Goal: Task Accomplishment & Management: Use online tool/utility

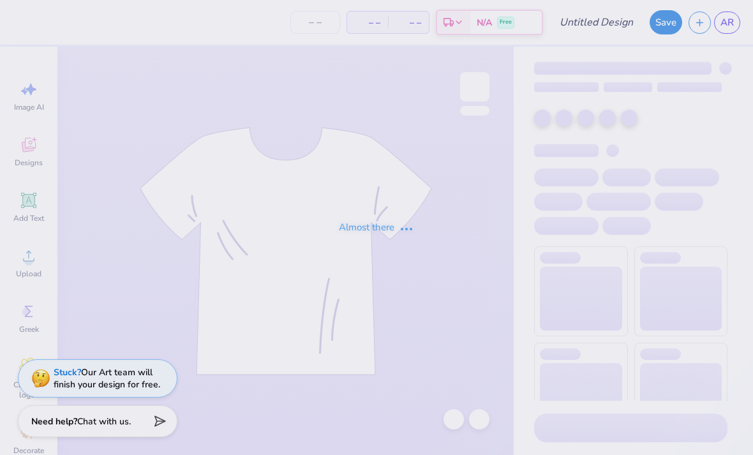
type input "Lecom"
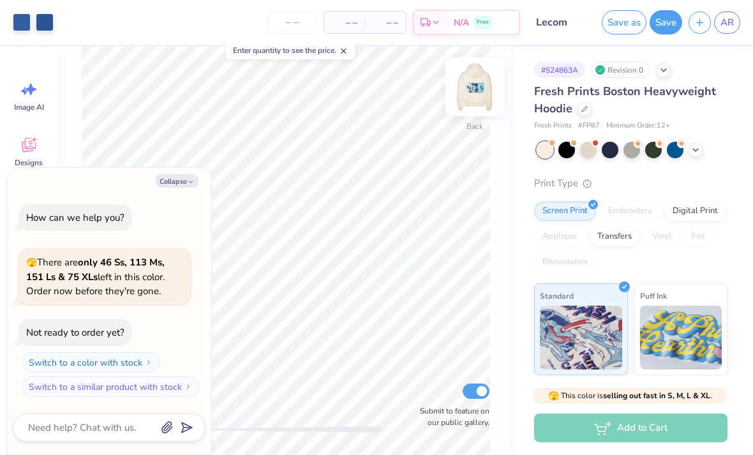
click at [472, 82] on img at bounding box center [474, 86] width 51 height 51
click at [182, 184] on button "Collapse" at bounding box center [177, 180] width 43 height 13
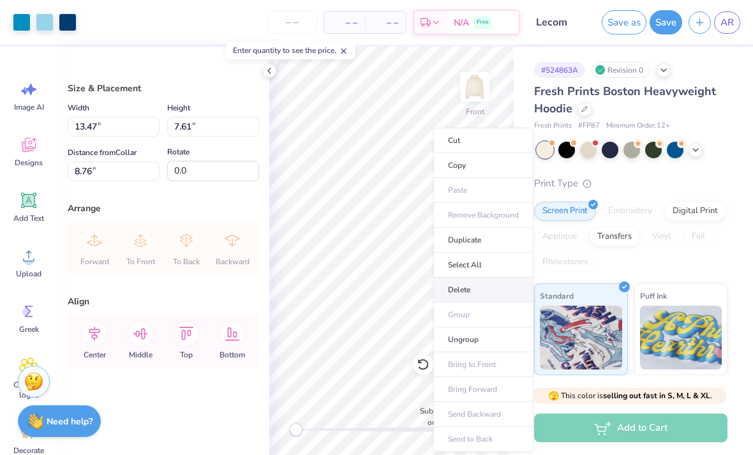
click at [469, 295] on li "Delete" at bounding box center [483, 289] width 100 height 25
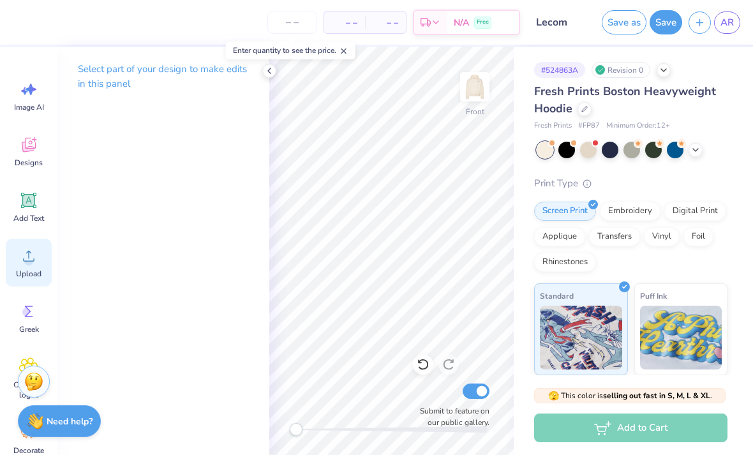
click at [43, 266] on div "Upload" at bounding box center [29, 263] width 46 height 48
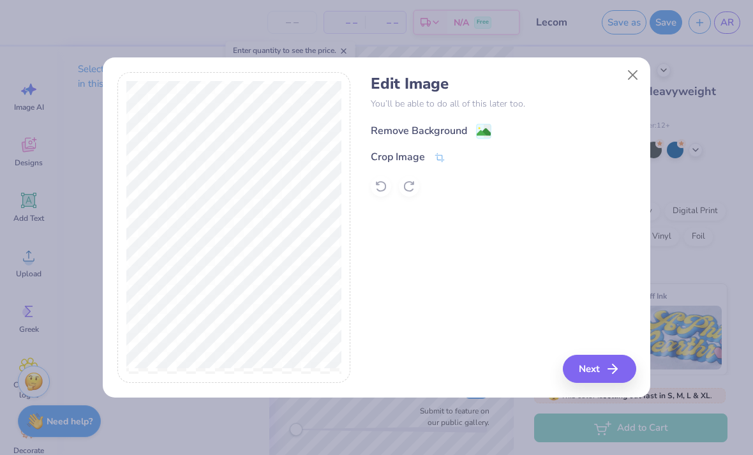
click at [434, 129] on div "Remove Background" at bounding box center [419, 130] width 96 height 15
click at [608, 365] on icon "button" at bounding box center [615, 368] width 15 height 15
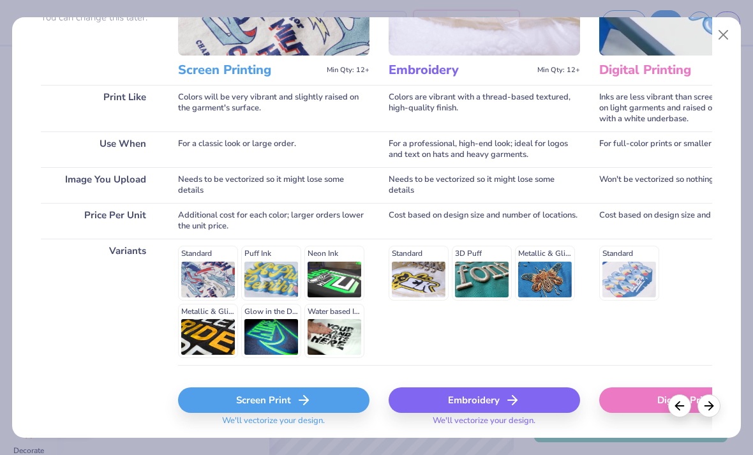
scroll to position [140, 0]
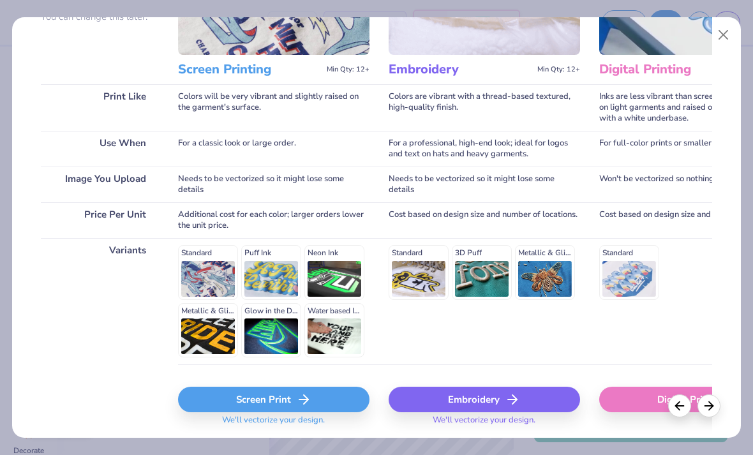
click at [430, 268] on div "Standard 3D Puff Metallic & Glitter" at bounding box center [483, 272] width 191 height 54
click at [422, 283] on div "Standard 3D Puff Metallic & Glitter" at bounding box center [483, 272] width 191 height 54
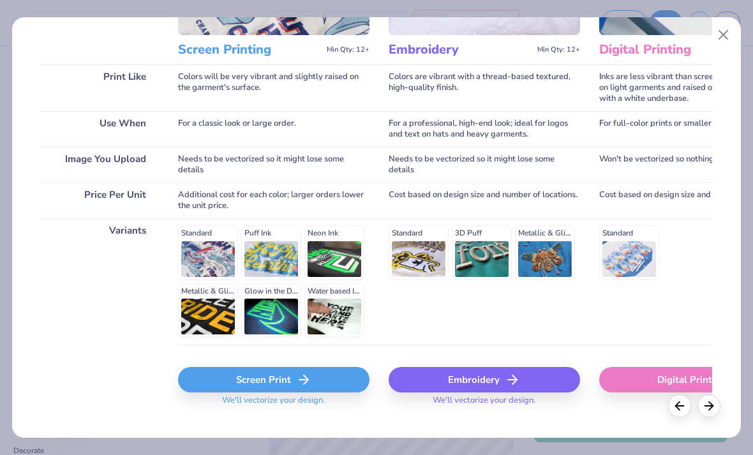
scroll to position [163, 0]
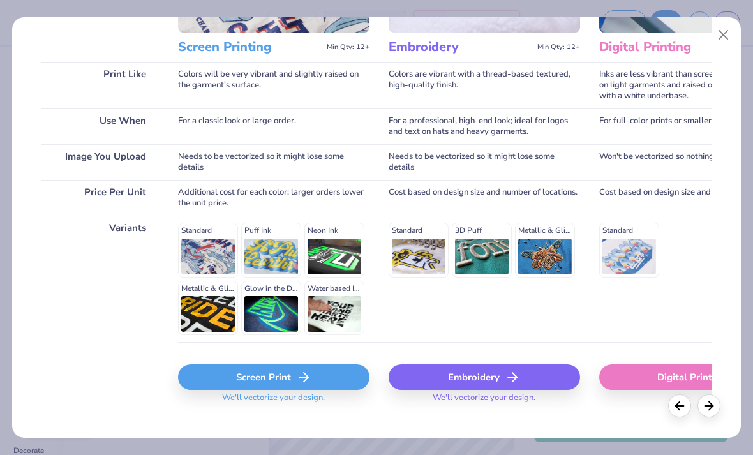
click at [517, 378] on icon at bounding box center [511, 376] width 15 height 15
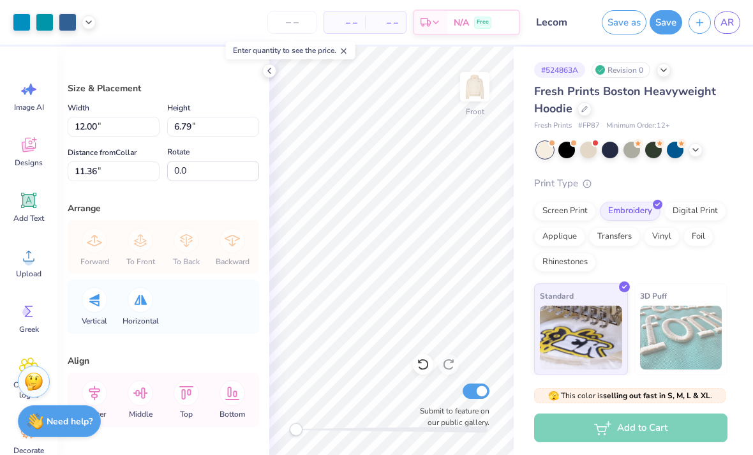
type textarea "x"
type input "7.96"
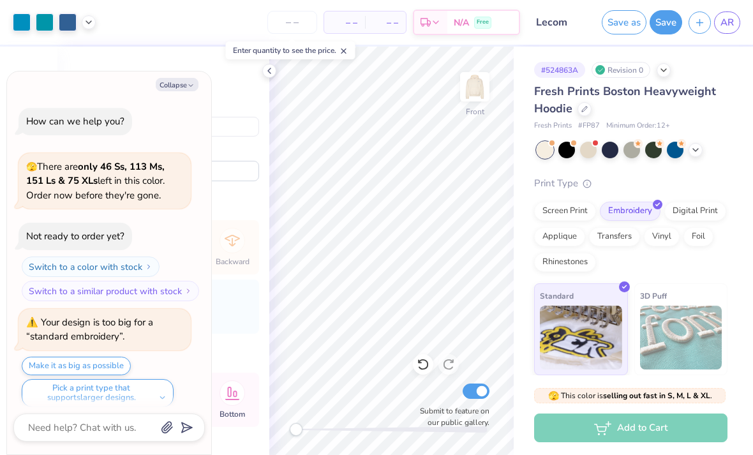
scroll to position [8, 0]
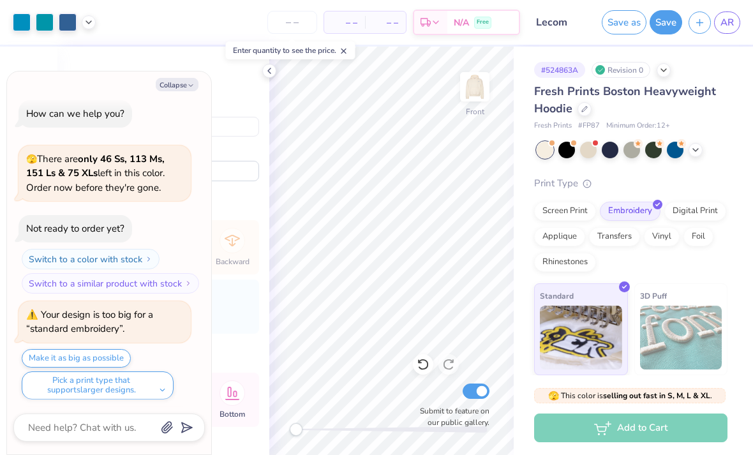
type textarea "x"
type input "10.60"
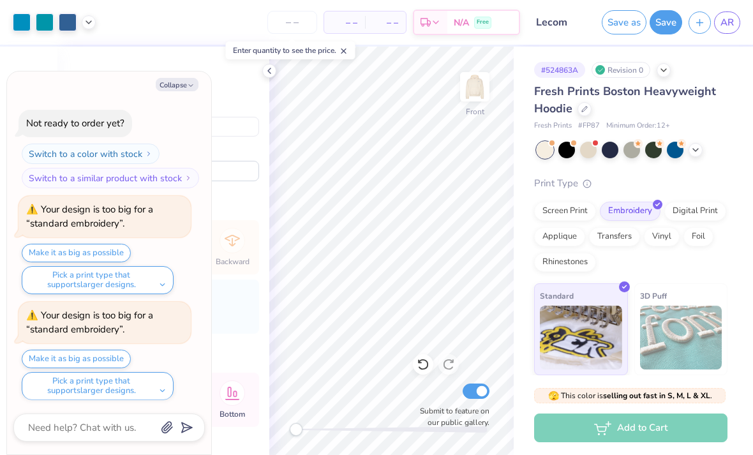
scroll to position [218, 0]
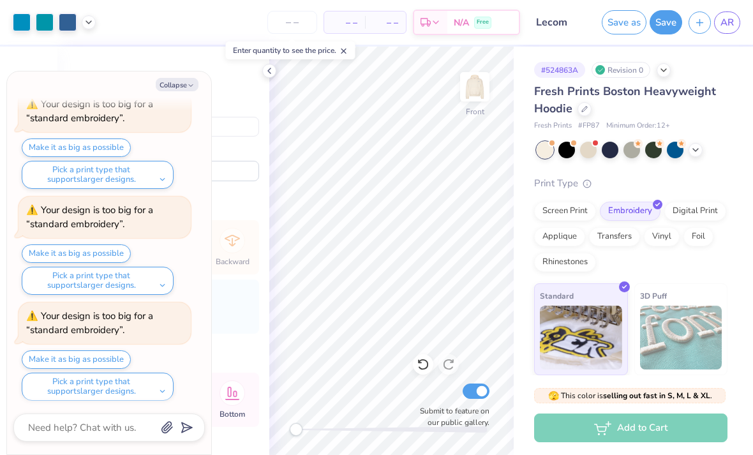
type textarea "x"
type input "9.31"
click at [92, 149] on button "Make it as big as possible" at bounding box center [76, 148] width 109 height 18
type textarea "x"
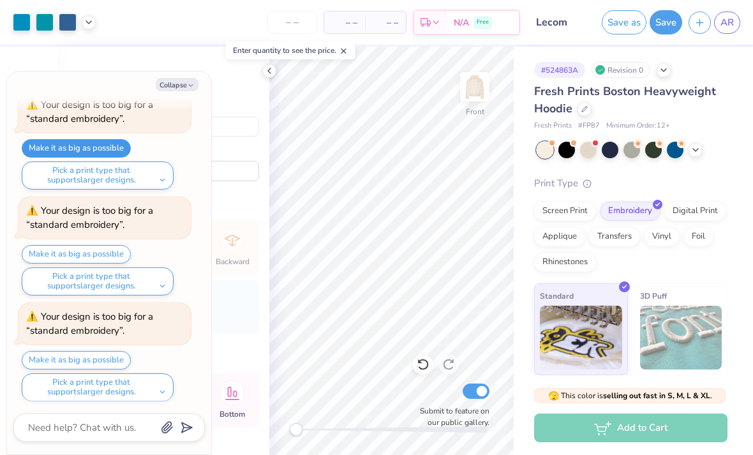
type input "10.60"
click at [97, 364] on button "Make it as big as possible" at bounding box center [76, 360] width 109 height 18
type textarea "x"
type input "9.31"
click at [106, 353] on button "Make it as big as possible" at bounding box center [76, 360] width 109 height 18
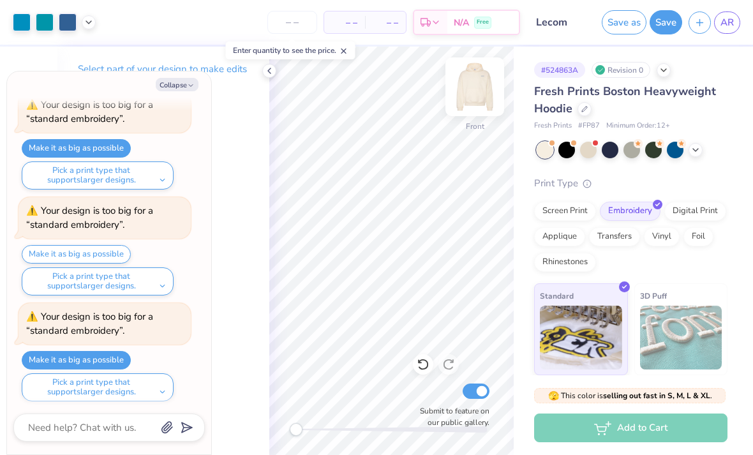
click at [469, 91] on img at bounding box center [474, 86] width 51 height 51
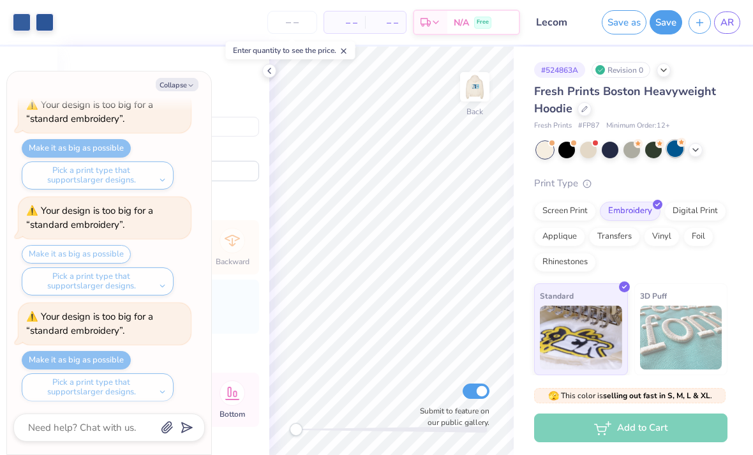
click at [673, 153] on div at bounding box center [674, 148] width 17 height 17
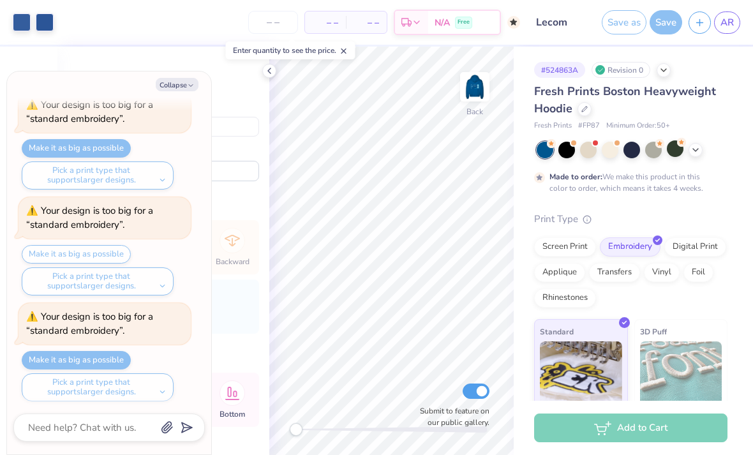
scroll to position [534, 0]
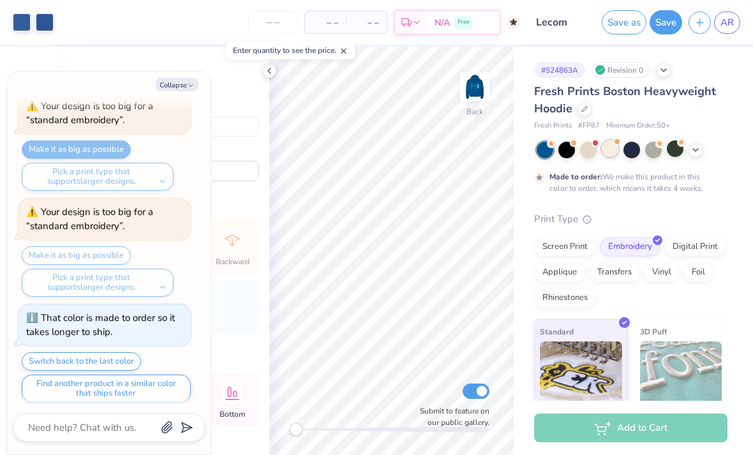
click at [614, 155] on div at bounding box center [609, 148] width 17 height 17
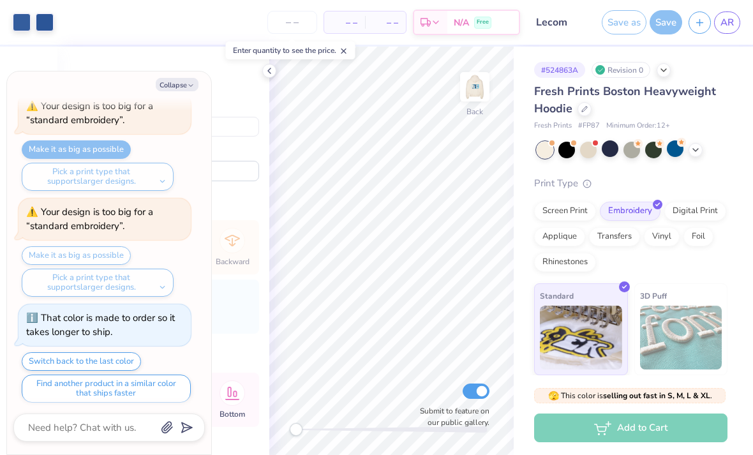
scroll to position [866, 0]
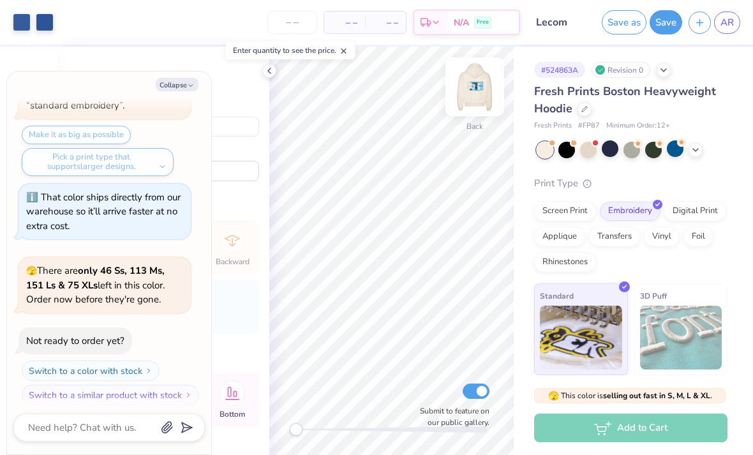
click at [462, 94] on img at bounding box center [474, 86] width 51 height 51
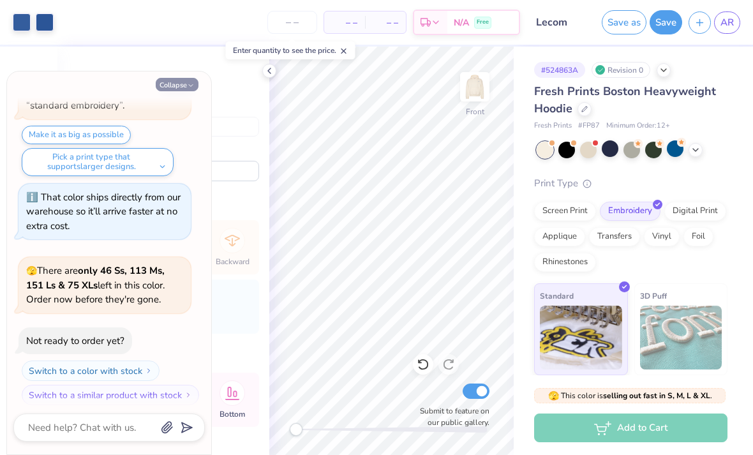
click at [180, 88] on button "Collapse" at bounding box center [177, 84] width 43 height 13
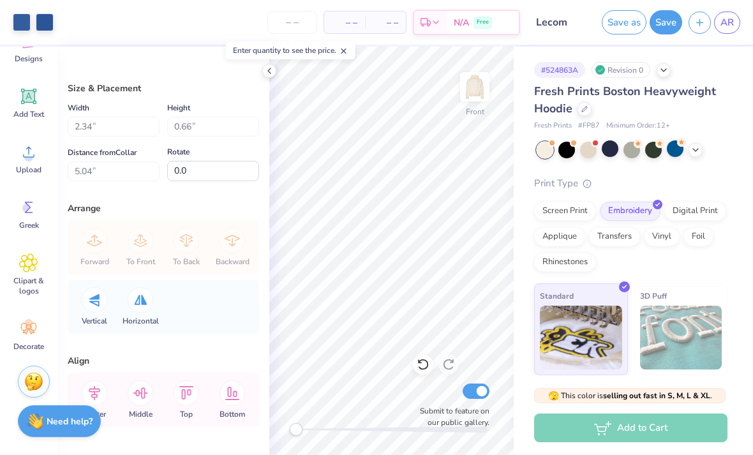
scroll to position [104, 0]
click at [30, 325] on icon at bounding box center [28, 328] width 15 height 11
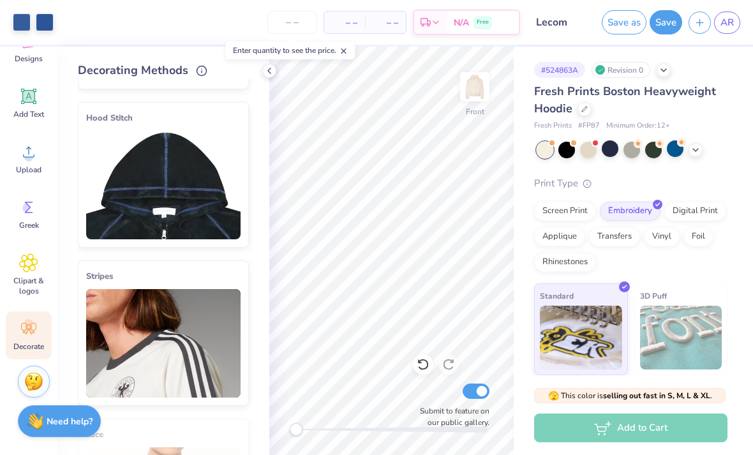
scroll to position [189, 0]
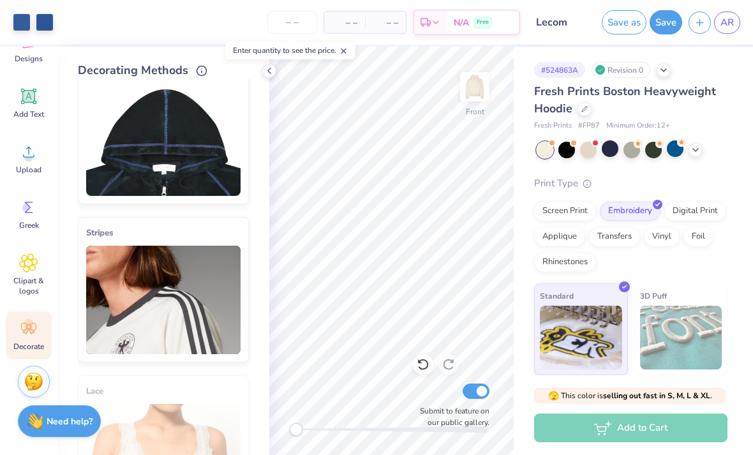
click at [185, 141] on img at bounding box center [163, 141] width 154 height 108
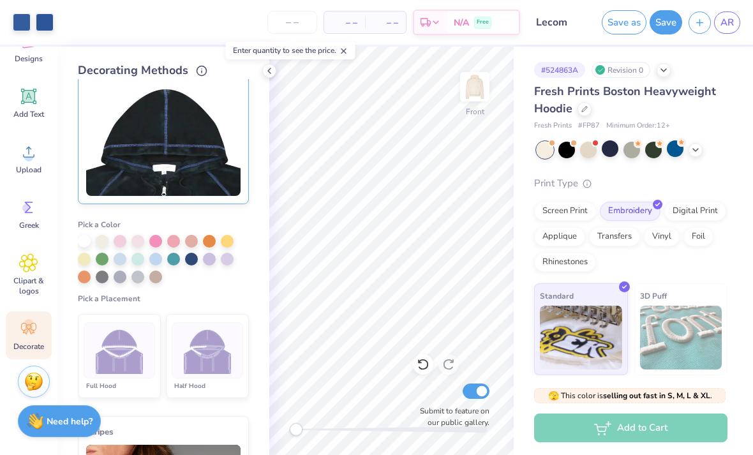
click at [211, 364] on img at bounding box center [208, 351] width 48 height 48
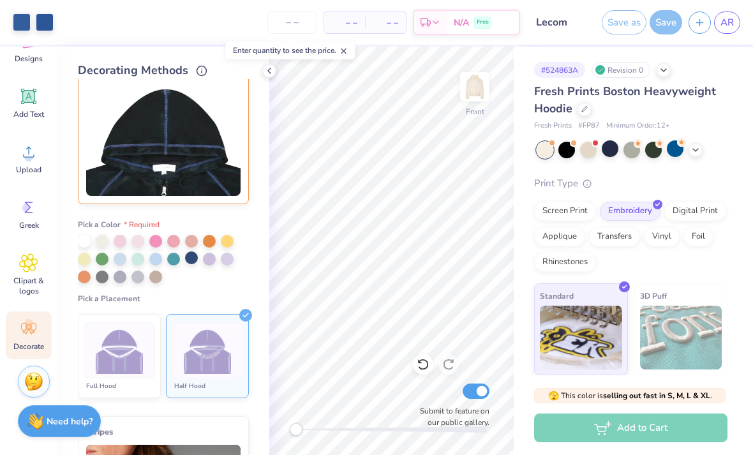
click at [192, 266] on div at bounding box center [163, 259] width 171 height 48
click at [191, 258] on div at bounding box center [191, 257] width 13 height 13
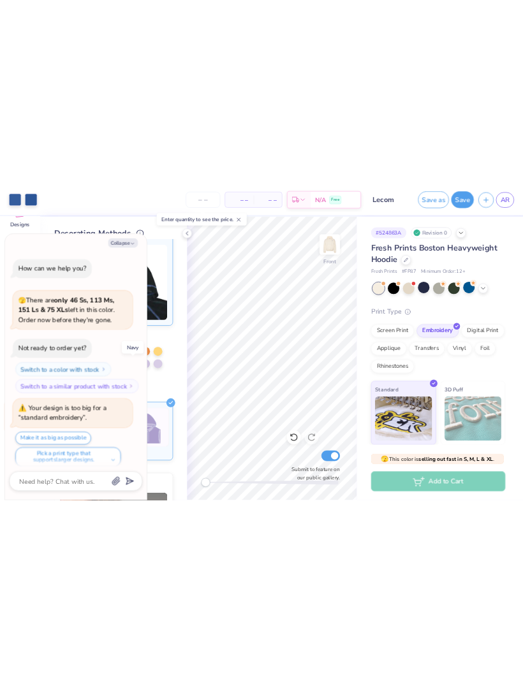
scroll to position [957, 0]
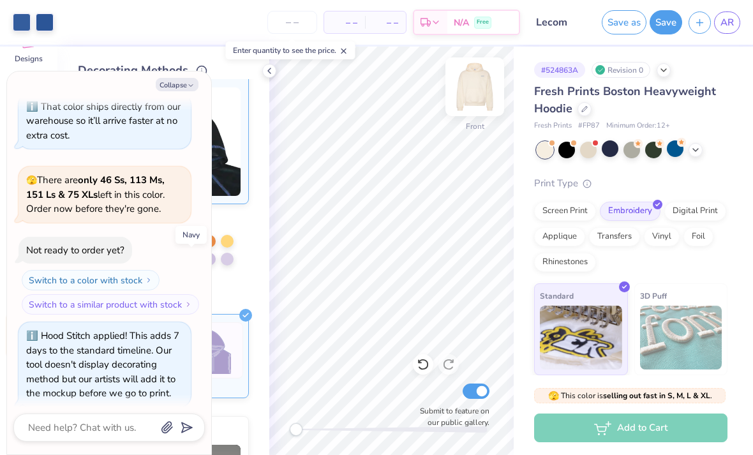
click at [474, 99] on img at bounding box center [474, 86] width 51 height 51
click at [187, 87] on icon "button" at bounding box center [191, 86] width 8 height 8
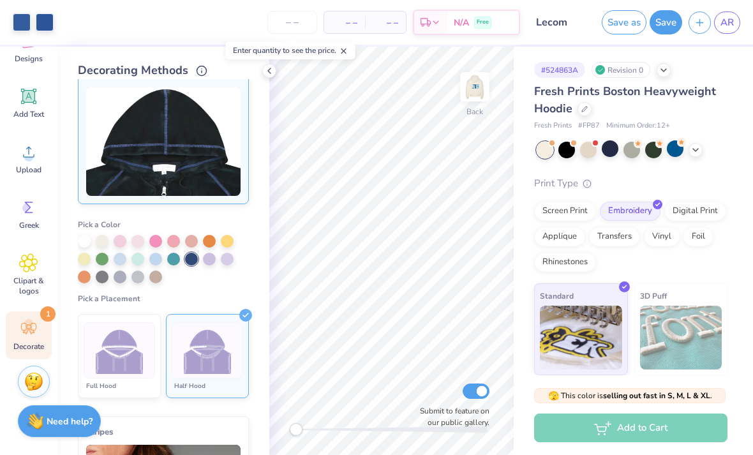
type textarea "x"
click at [268, 74] on icon at bounding box center [269, 71] width 10 height 10
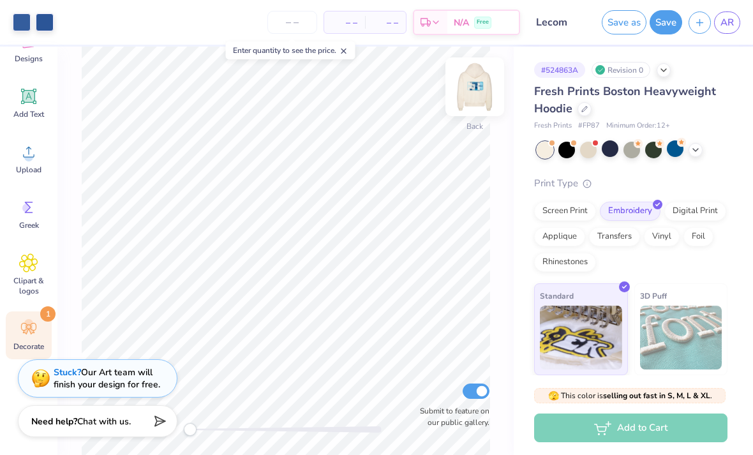
click at [469, 98] on img at bounding box center [474, 86] width 51 height 51
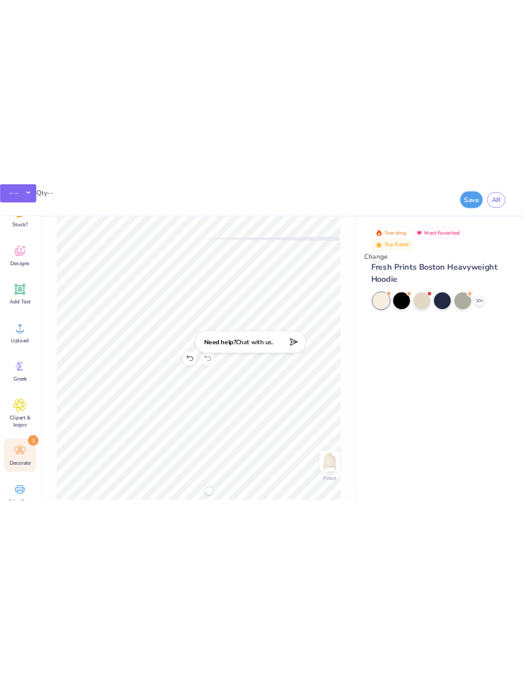
scroll to position [0, 0]
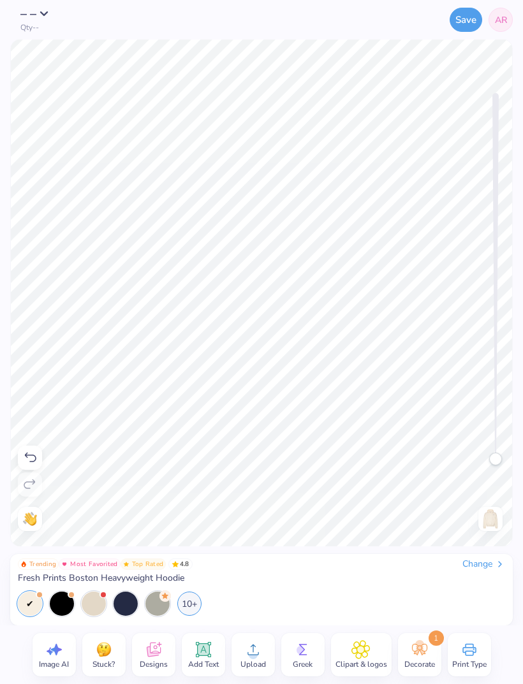
click at [490, 454] on img at bounding box center [490, 519] width 20 height 20
click at [468, 22] on button "Save" at bounding box center [466, 18] width 33 height 24
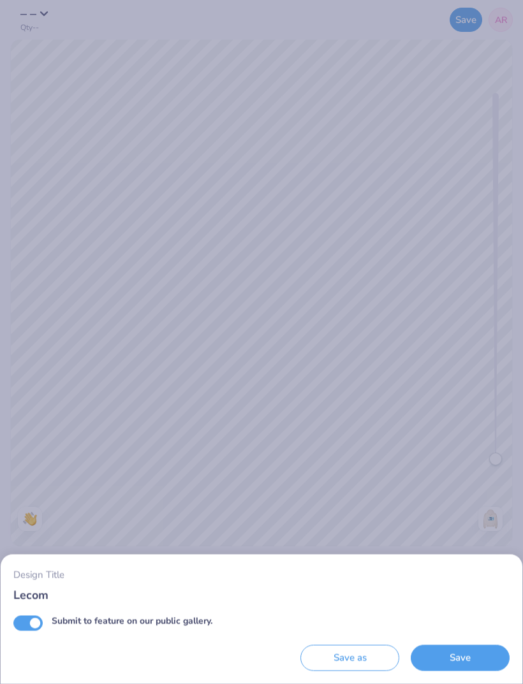
click at [36, 454] on input "Submit to feature on our public gallery." at bounding box center [27, 622] width 29 height 15
checkbox input "false"
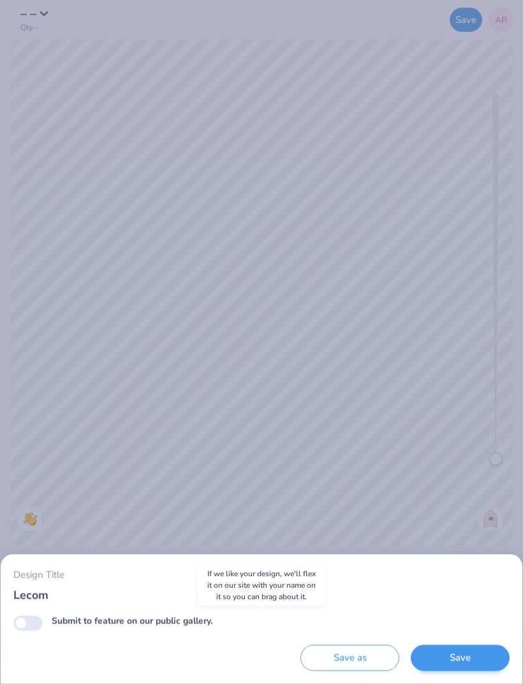
click at [465, 454] on button "Save" at bounding box center [460, 658] width 99 height 26
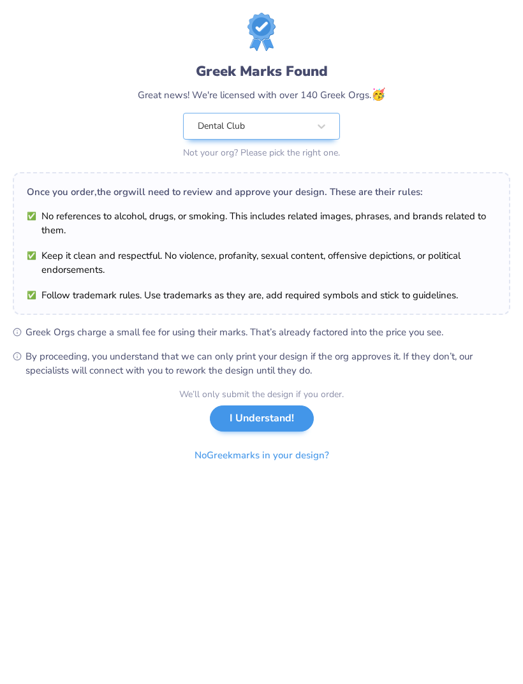
click at [276, 423] on button "I Understand!" at bounding box center [262, 419] width 104 height 26
select select "Fundraising / Philanthropy event"
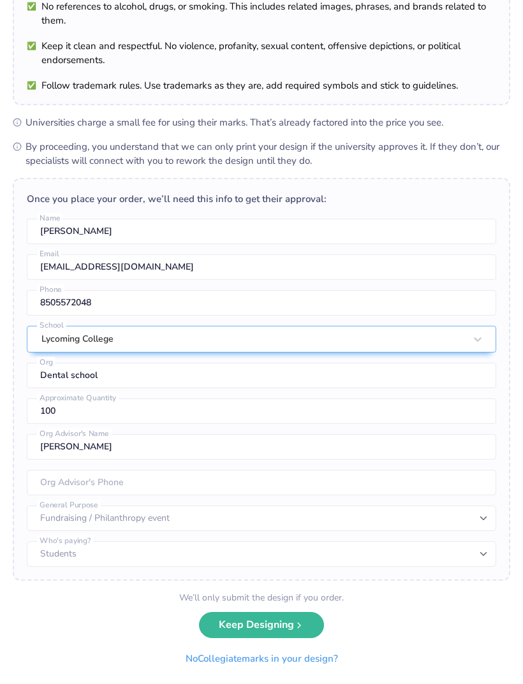
scroll to position [102, 0]
click at [293, 454] on button "Keep Designing" at bounding box center [261, 623] width 125 height 26
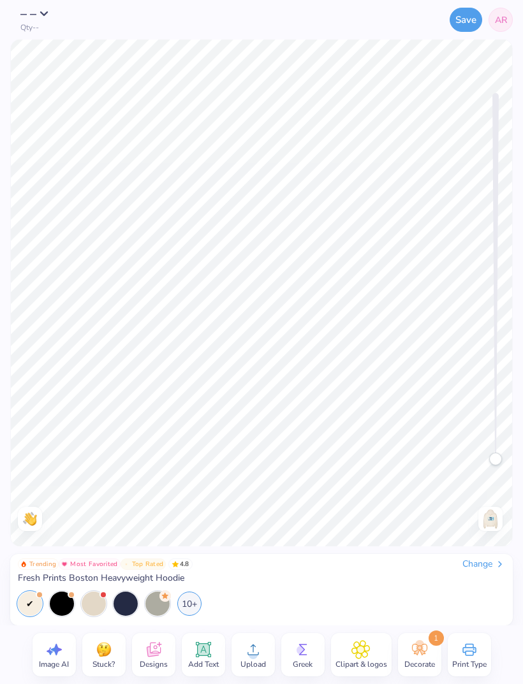
click at [504, 23] on span "AR" at bounding box center [501, 19] width 12 height 13
click at [462, 454] on span "Print Type" at bounding box center [469, 664] width 34 height 10
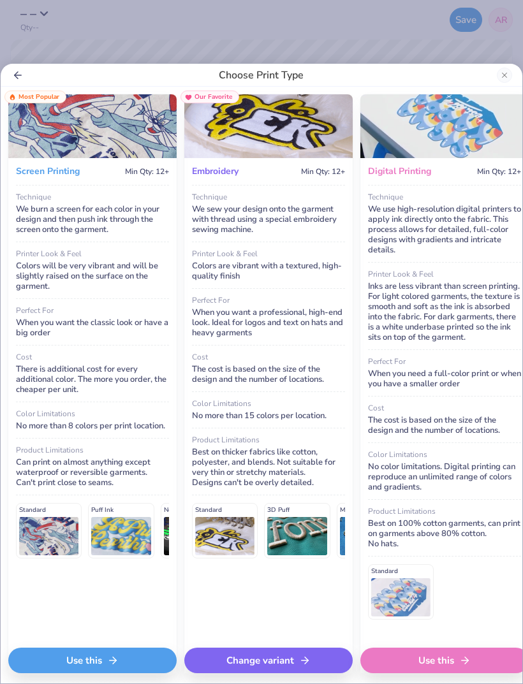
click at [122, 454] on div "Use this" at bounding box center [92, 661] width 168 height 26
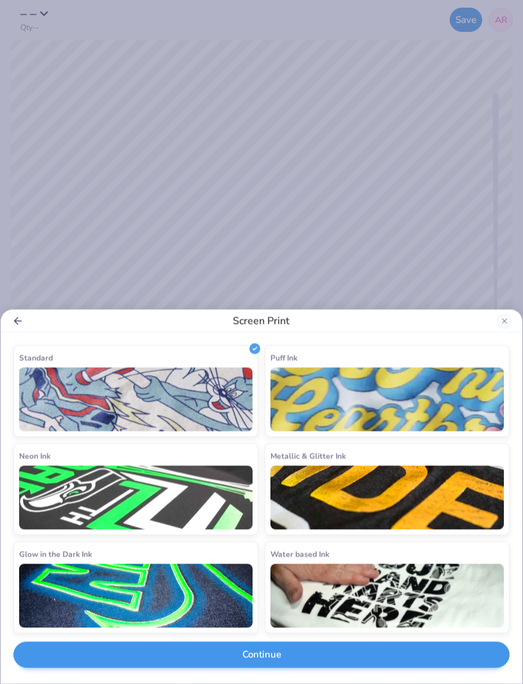
click at [365, 454] on button "Continue" at bounding box center [261, 655] width 496 height 26
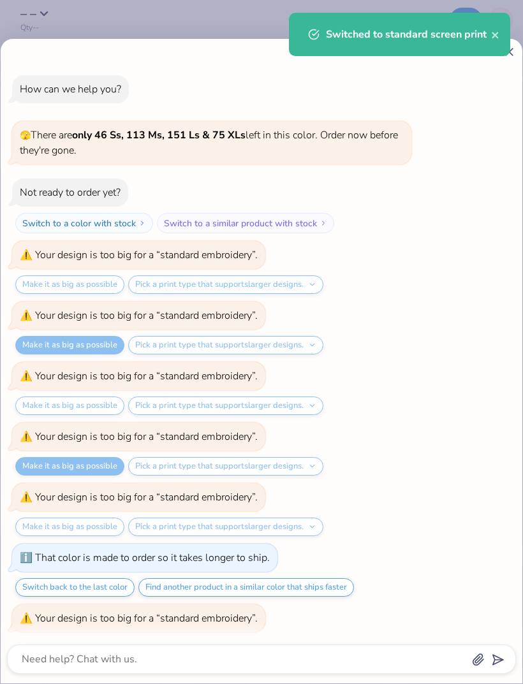
scroll to position [347, 0]
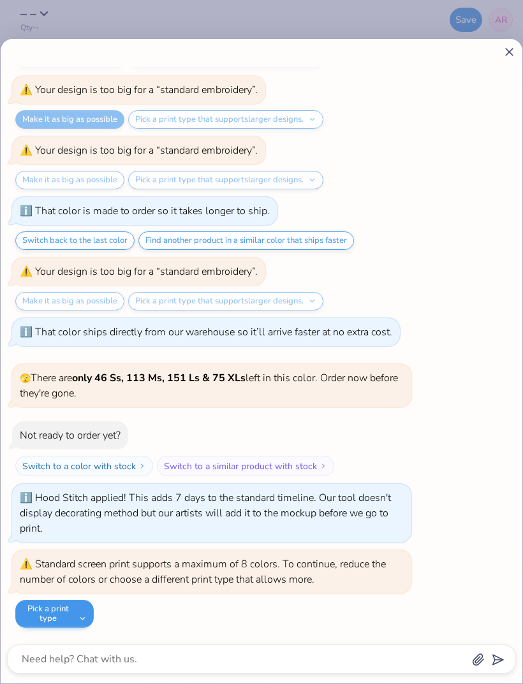
click at [69, 454] on button "Pick a print type" at bounding box center [54, 614] width 78 height 28
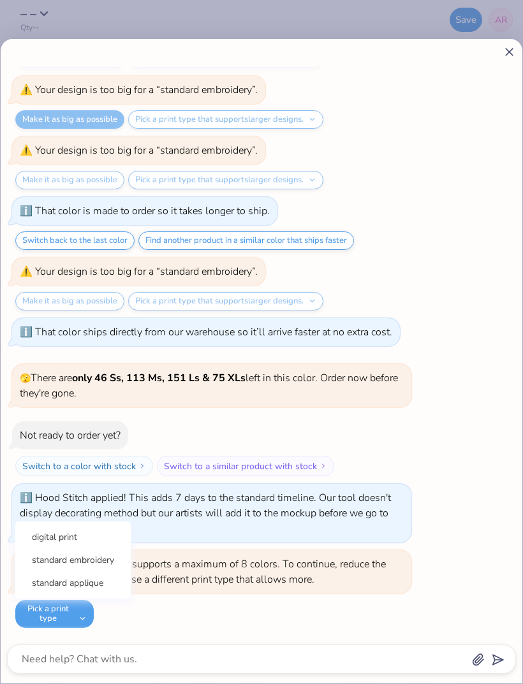
click at [508, 55] on icon at bounding box center [509, 51] width 13 height 13
type textarea "x"
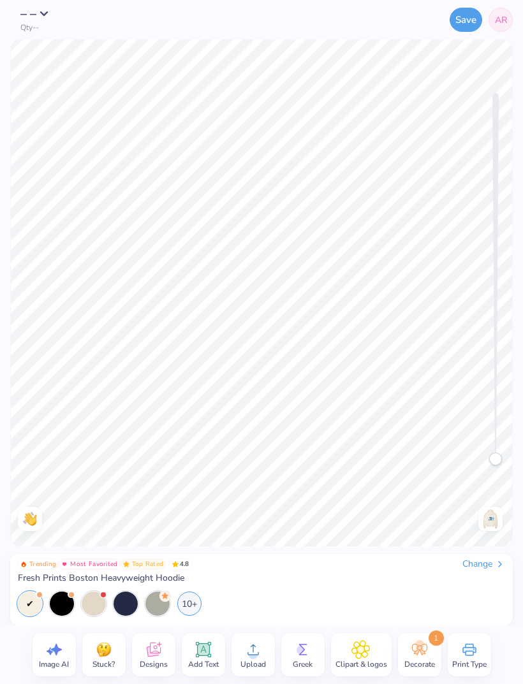
click at [471, 454] on icon at bounding box center [469, 649] width 19 height 19
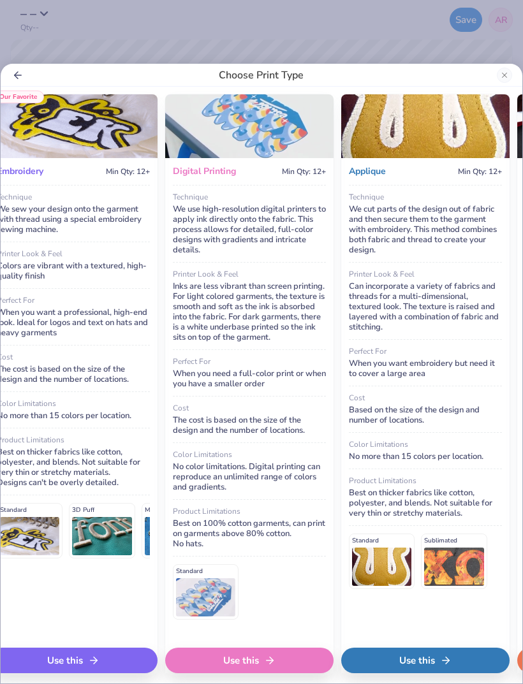
scroll to position [0, 197]
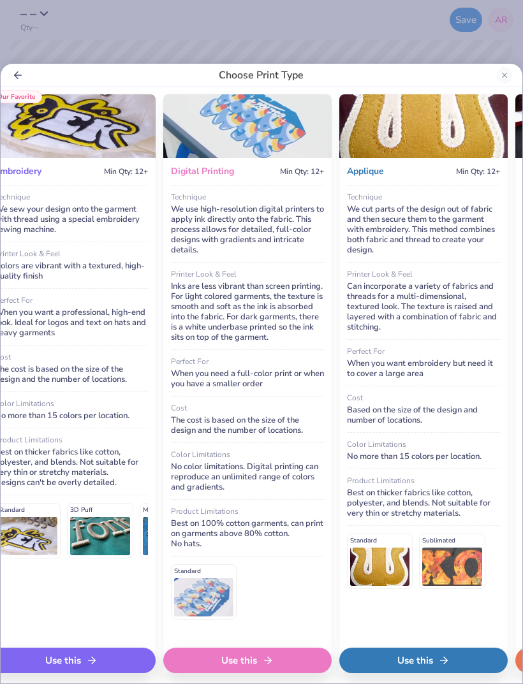
click at [283, 454] on div "Use this" at bounding box center [247, 661] width 168 height 26
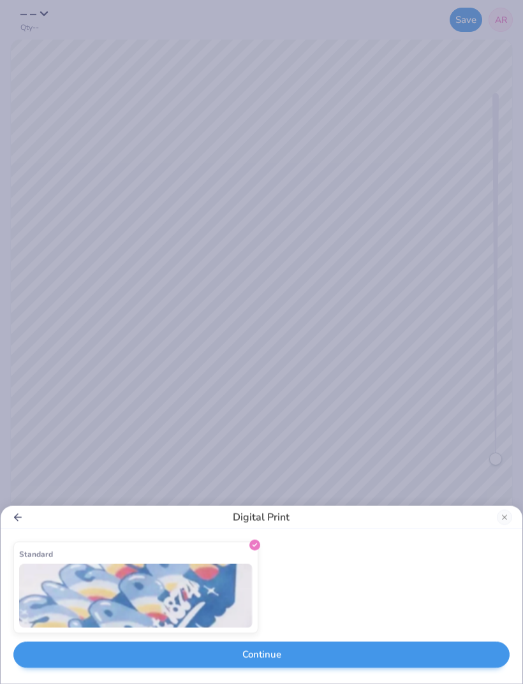
click at [360, 454] on button "Continue" at bounding box center [261, 655] width 496 height 26
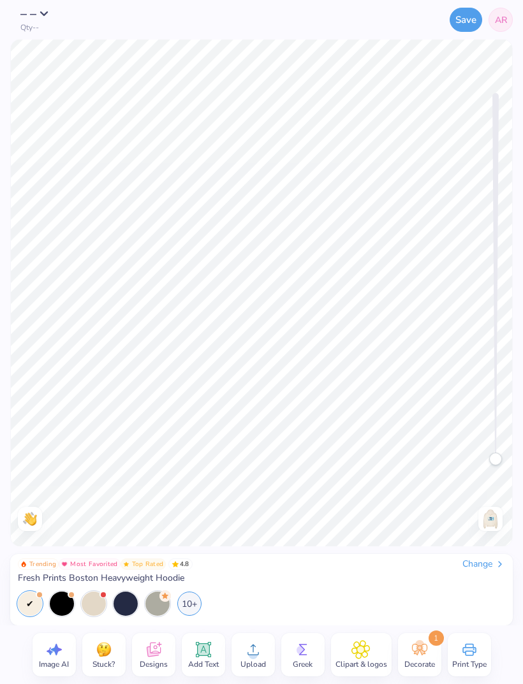
click at [494, 33] on div "Switched to digital print" at bounding box center [399, 39] width 226 height 58
click at [467, 21] on button "Save" at bounding box center [466, 18] width 33 height 24
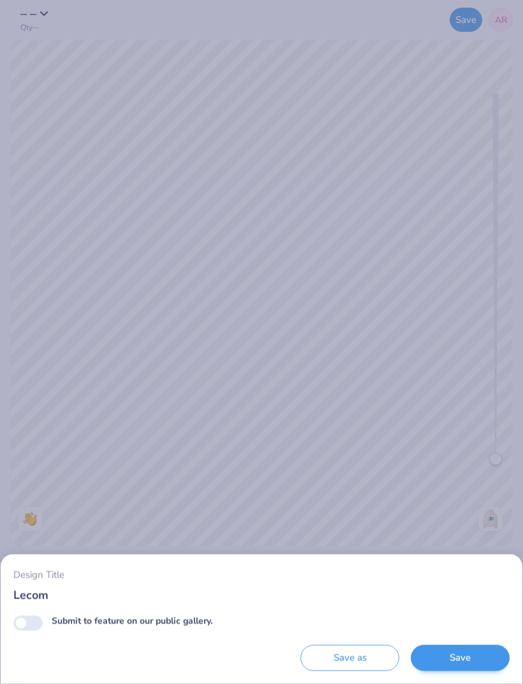
click at [485, 454] on button "Save" at bounding box center [460, 658] width 99 height 26
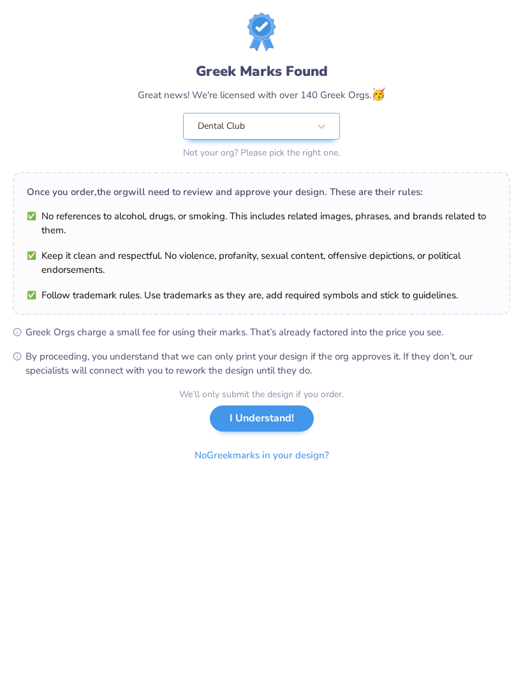
click at [273, 428] on button "I Understand!" at bounding box center [262, 419] width 104 height 26
select select "Fundraising / Philanthropy event"
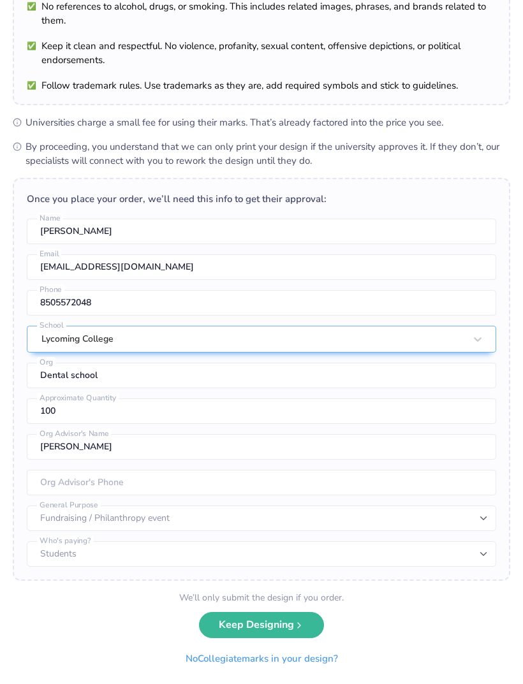
scroll to position [102, 0]
click at [280, 454] on button "Keep Designing" at bounding box center [261, 623] width 125 height 26
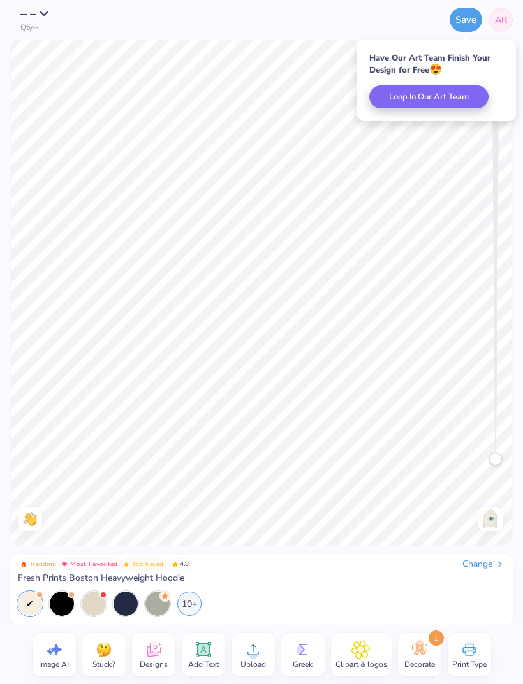
scroll to position [0, 0]
click at [502, 19] on span "AR" at bounding box center [501, 19] width 12 height 13
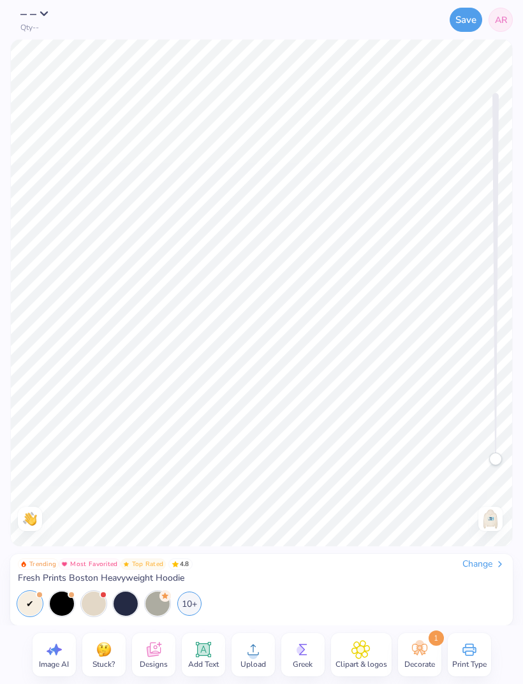
click at [506, 21] on span "AR" at bounding box center [501, 19] width 12 height 13
click at [501, 20] on span "AR" at bounding box center [501, 19] width 12 height 13
click at [496, 24] on span "AR" at bounding box center [501, 19] width 12 height 13
click at [501, 27] on link "AR" at bounding box center [501, 20] width 24 height 24
click at [469, 454] on span "Print Type" at bounding box center [469, 664] width 34 height 10
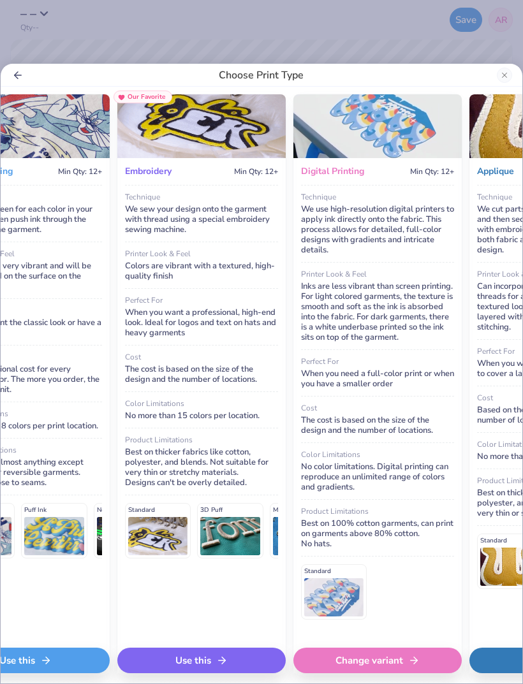
scroll to position [0, 66]
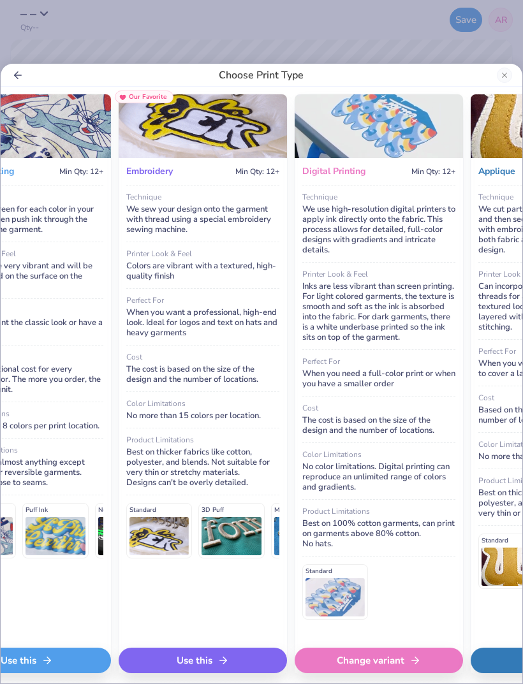
click at [232, 454] on div "Use this" at bounding box center [203, 661] width 168 height 26
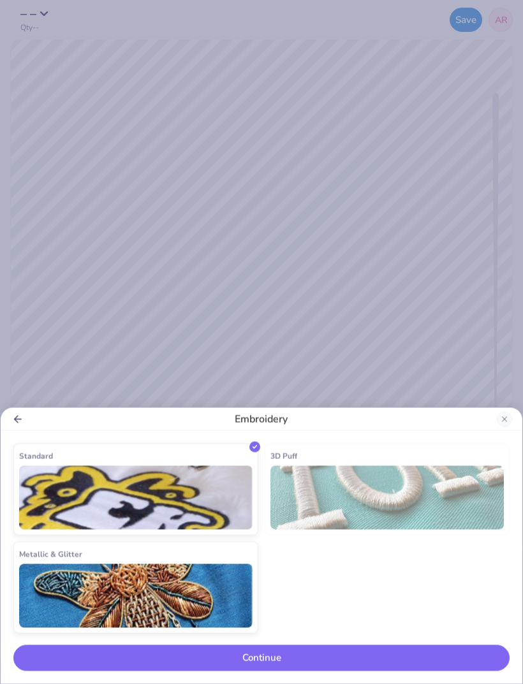
scroll to position [0, 0]
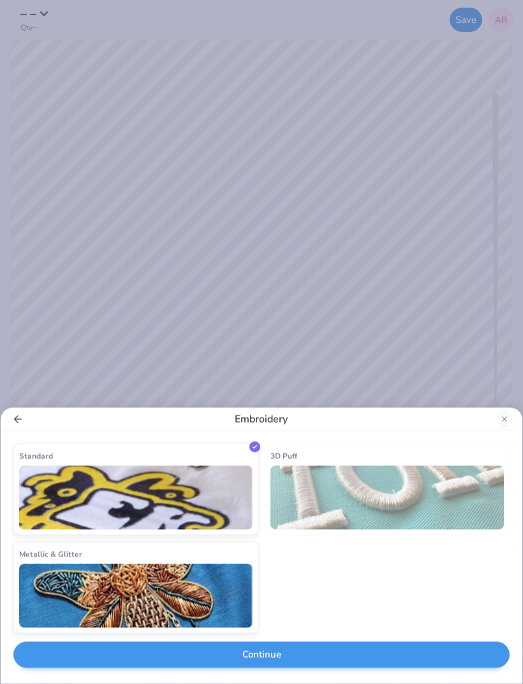
click at [310, 454] on button "Continue" at bounding box center [261, 655] width 496 height 26
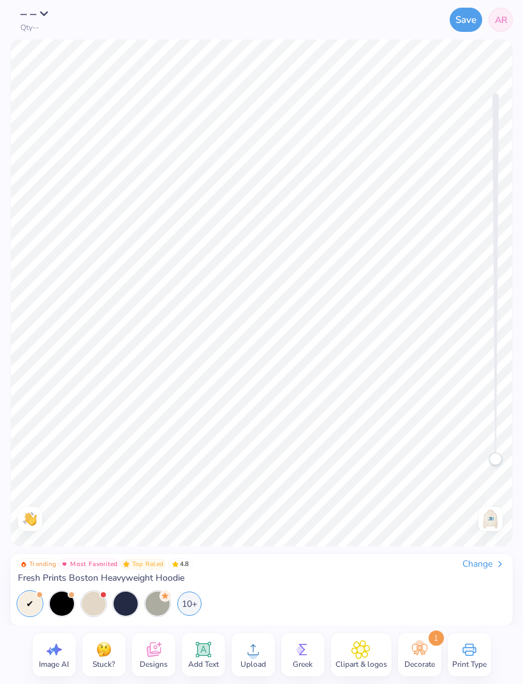
click at [502, 22] on span "AR" at bounding box center [501, 19] width 12 height 13
